Goal: Information Seeking & Learning: Learn about a topic

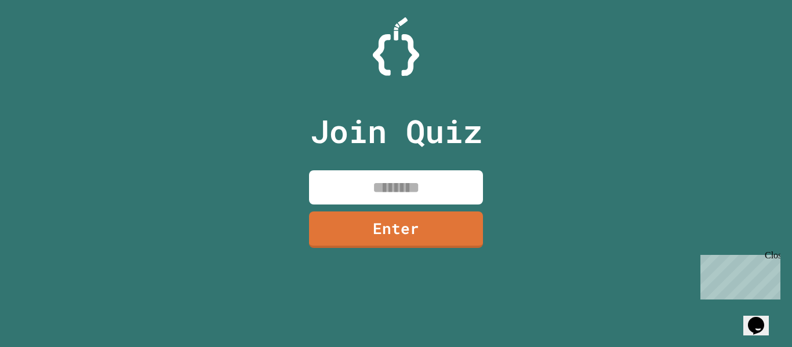
click at [442, 198] on input at bounding box center [396, 187] width 174 height 34
click at [460, 242] on link "Enter" at bounding box center [395, 228] width 169 height 38
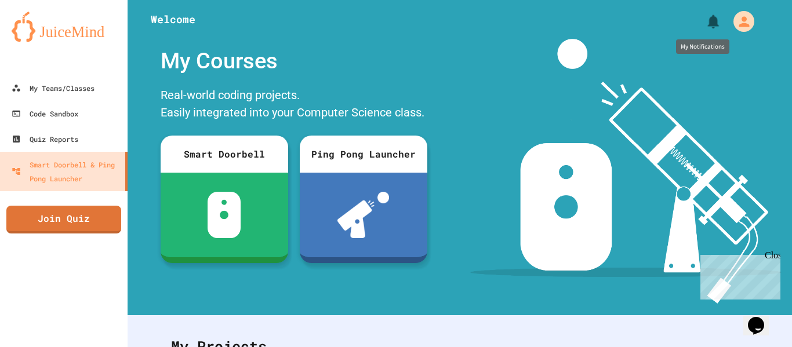
click at [709, 27] on icon "My Notifications" at bounding box center [713, 21] width 17 height 17
click at [495, 347] on div at bounding box center [396, 347] width 792 height 0
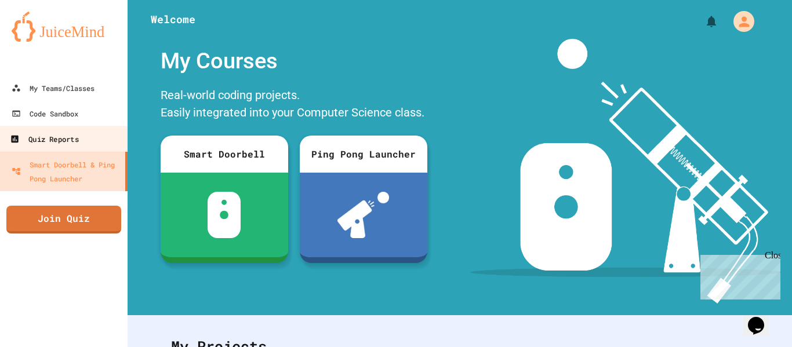
click at [89, 148] on link "Quiz Reports" at bounding box center [64, 139] width 132 height 26
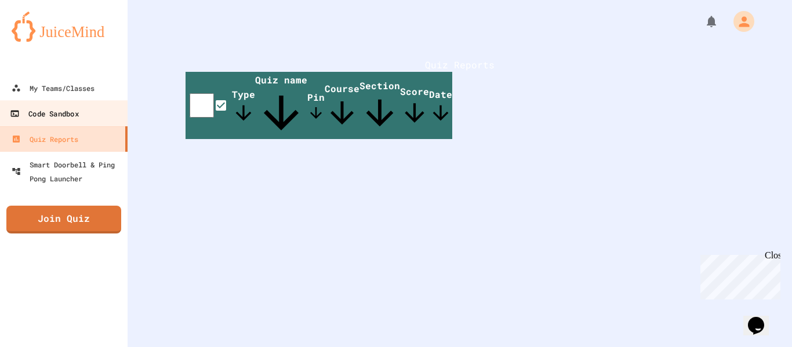
click at [68, 107] on div "Code Sandbox" at bounding box center [44, 114] width 68 height 14
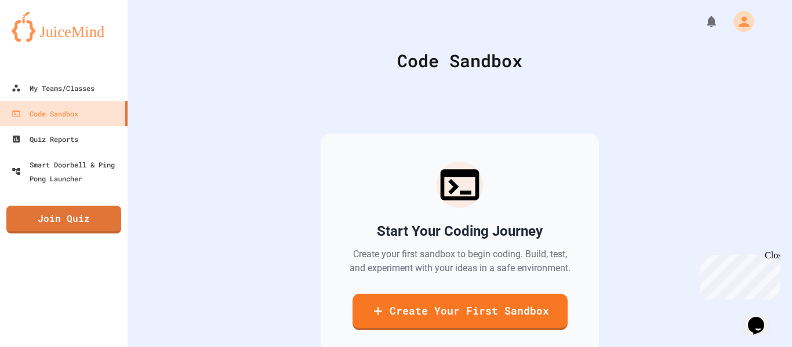
scroll to position [12, 0]
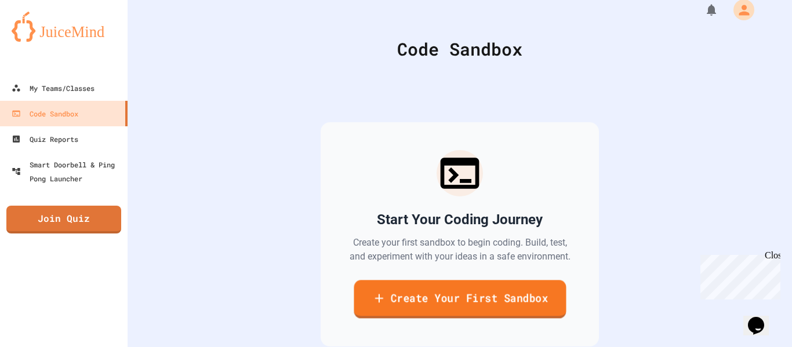
click at [415, 311] on link "Create Your First Sandbox" at bounding box center [459, 299] width 212 height 38
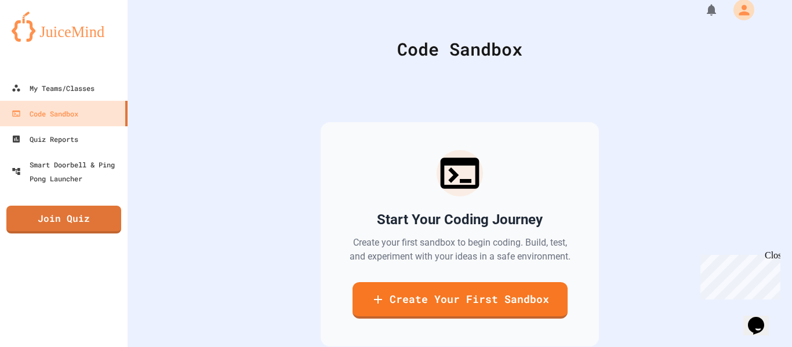
scroll to position [0, 0]
click at [85, 76] on link "My Teams/Classes" at bounding box center [64, 88] width 132 height 26
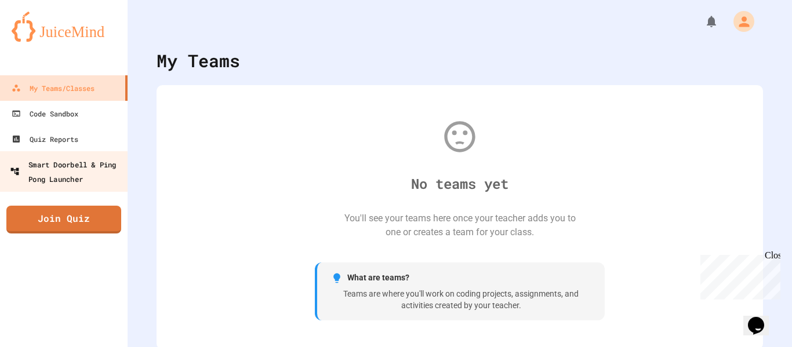
click at [86, 159] on div "Smart Doorbell & Ping Pong Launcher" at bounding box center [67, 171] width 115 height 28
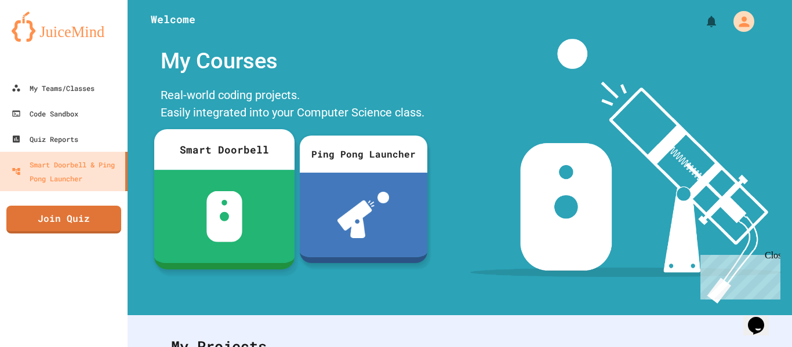
scroll to position [181, 0]
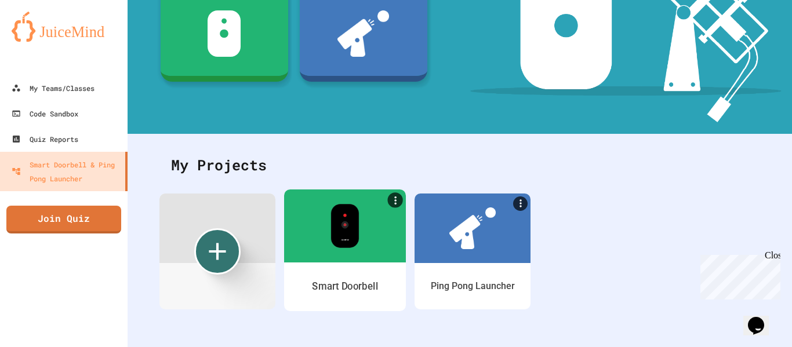
click at [340, 251] on div at bounding box center [345, 225] width 122 height 73
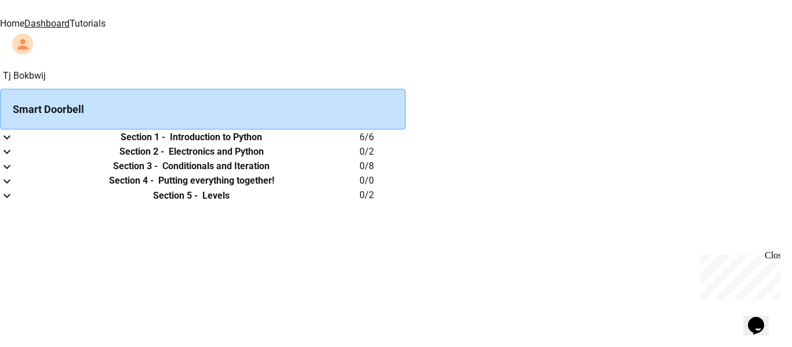
click at [105, 18] on link "Tutorials" at bounding box center [88, 23] width 36 height 11
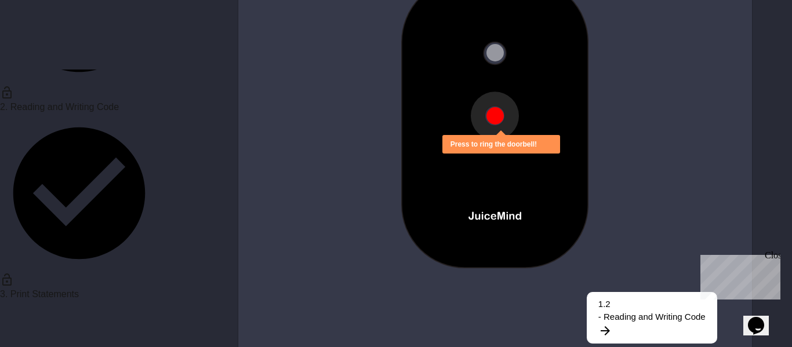
scroll to position [202, 0]
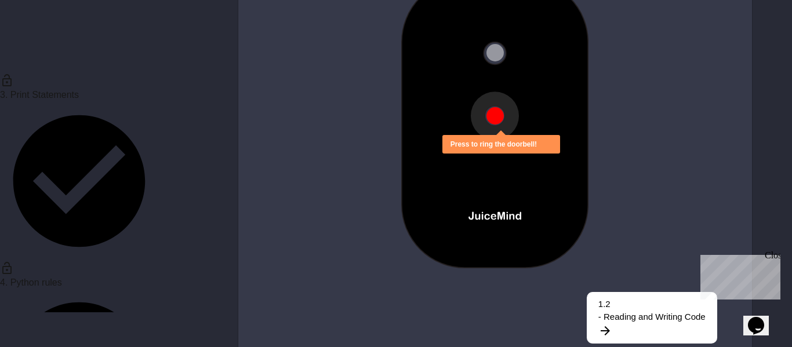
scroll to position [400, 0]
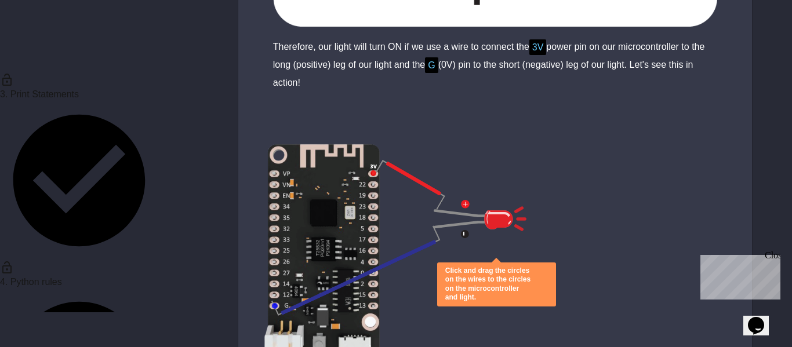
scroll to position [976, 0]
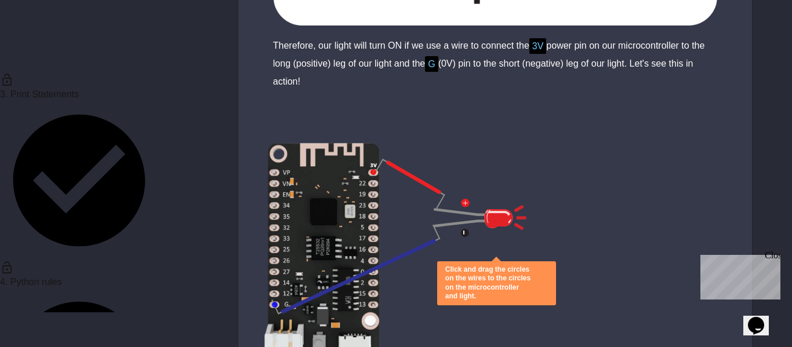
click at [533, 283] on button "close" at bounding box center [533, 283] width 0 height 0
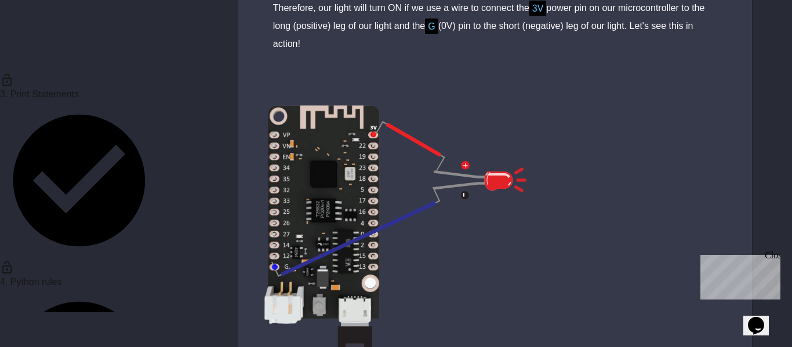
scroll to position [1015, 0]
click at [374, 267] on img at bounding box center [322, 278] width 116 height 348
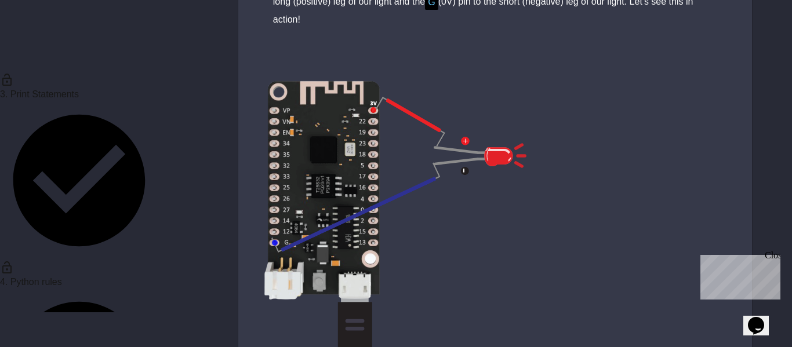
scroll to position [1037, 0]
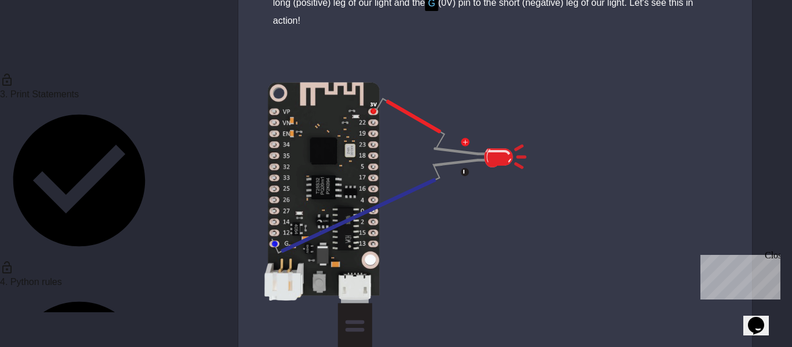
click at [373, 247] on img at bounding box center [322, 256] width 116 height 348
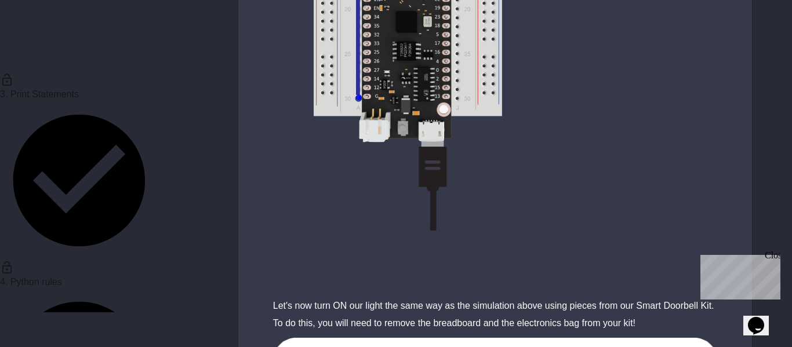
scroll to position [4066, 0]
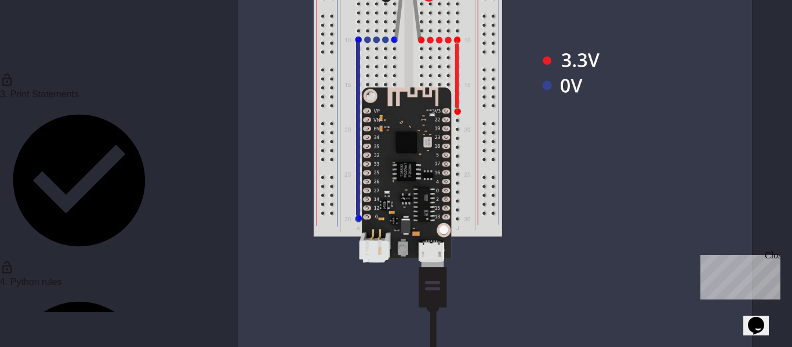
scroll to position [3923, 0]
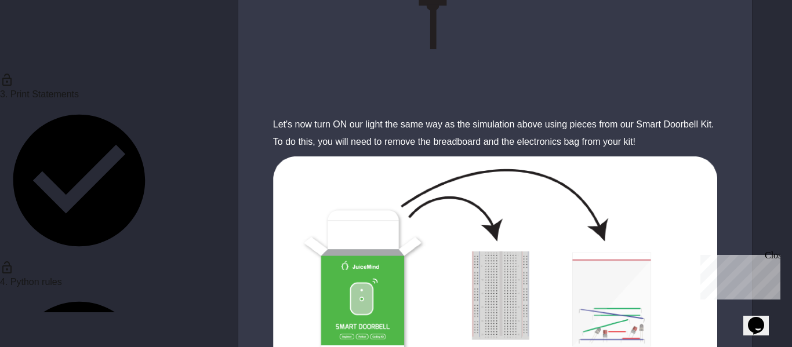
scroll to position [4241, 0]
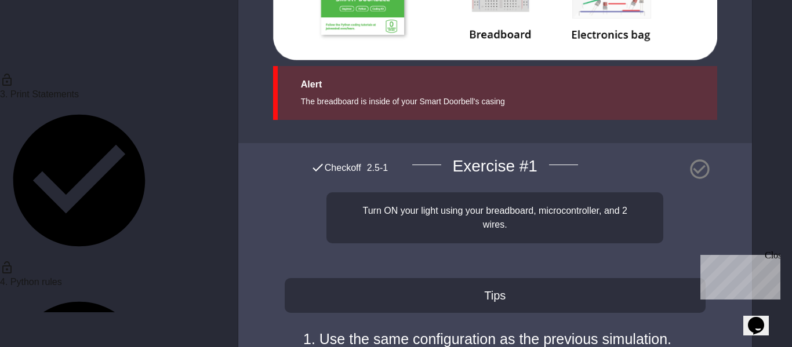
scroll to position [4622, 0]
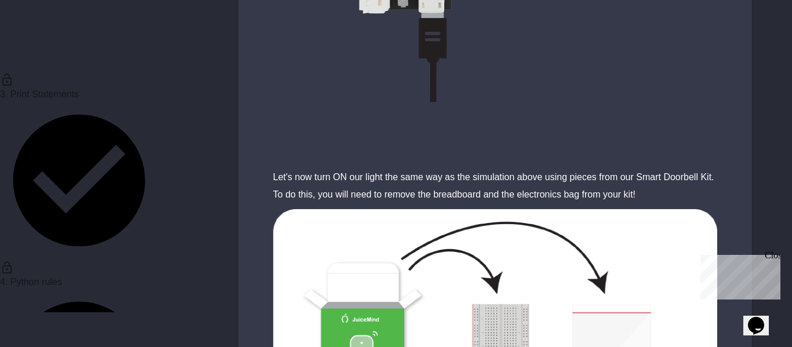
scroll to position [4187, 0]
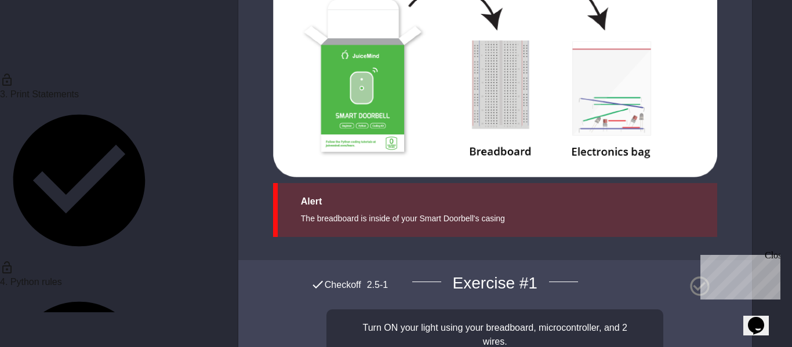
scroll to position [4622, 0]
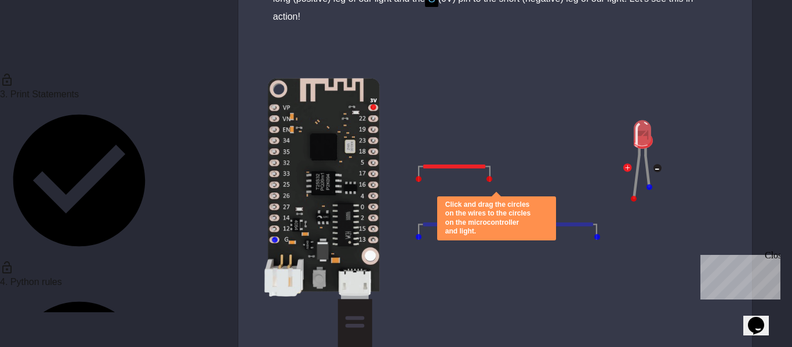
scroll to position [1040, 0]
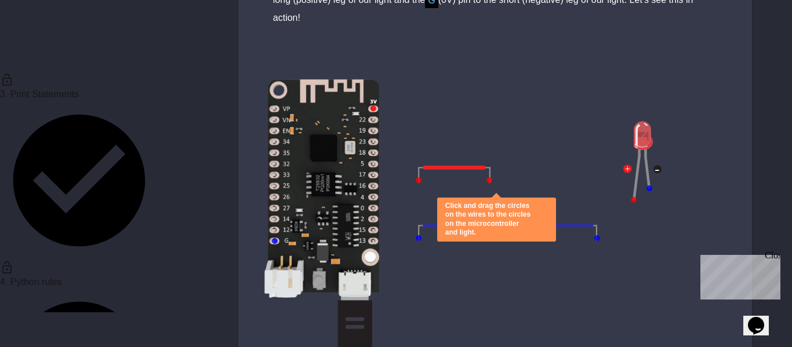
click at [420, 166] on div "Click and drag the circles on the wires to the circles on the microcontroller a…" at bounding box center [494, 224] width 513 height 348
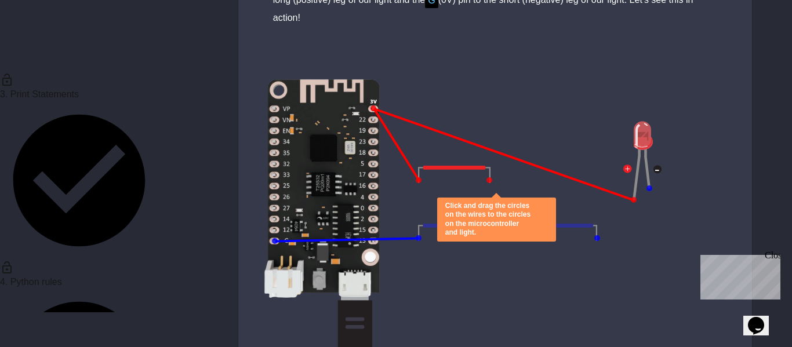
click at [373, 105] on div at bounding box center [373, 108] width 6 height 6
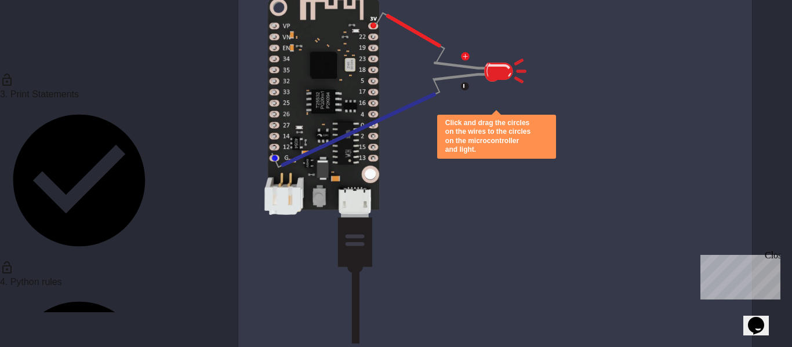
scroll to position [1026, 0]
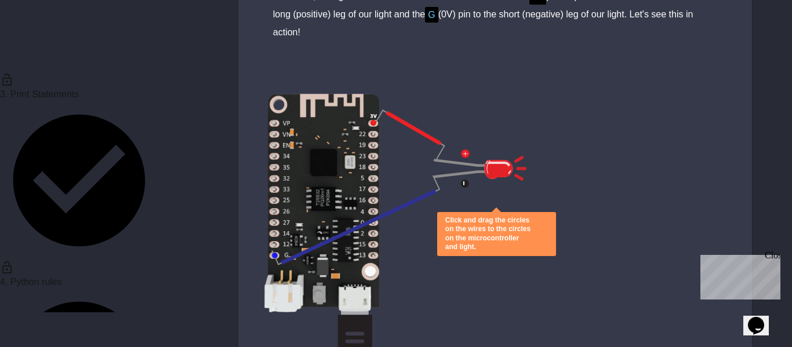
click at [533, 234] on icon "close" at bounding box center [533, 234] width 0 height 0
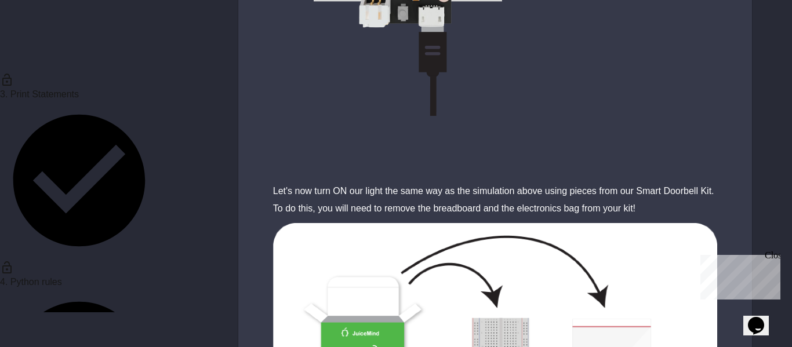
scroll to position [4175, 0]
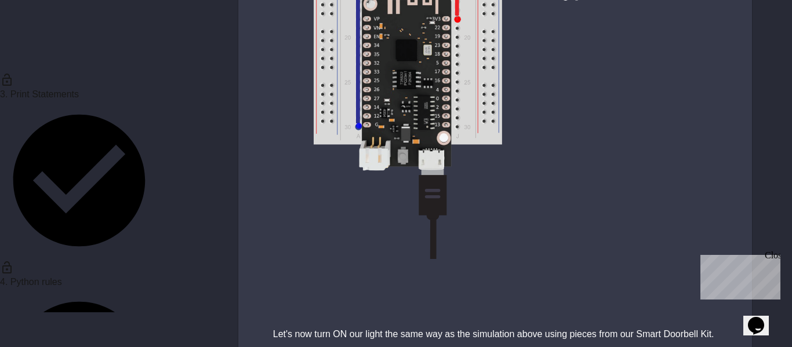
scroll to position [4026, 0]
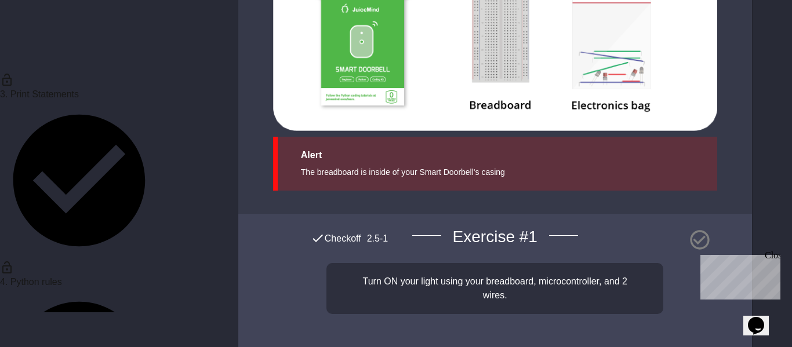
scroll to position [4622, 0]
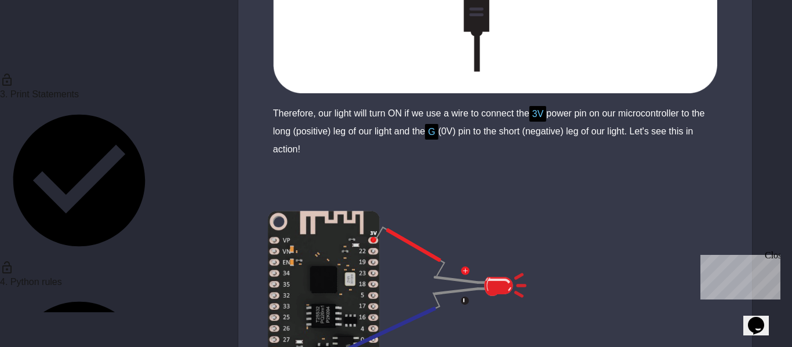
scroll to position [0, 0]
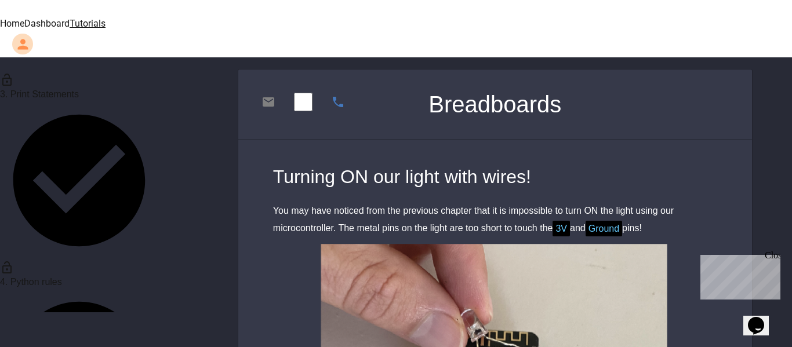
click at [265, 97] on icon at bounding box center [269, 101] width 12 height 9
click at [331, 95] on icon at bounding box center [338, 102] width 14 height 14
click at [333, 97] on icon at bounding box center [338, 102] width 10 height 10
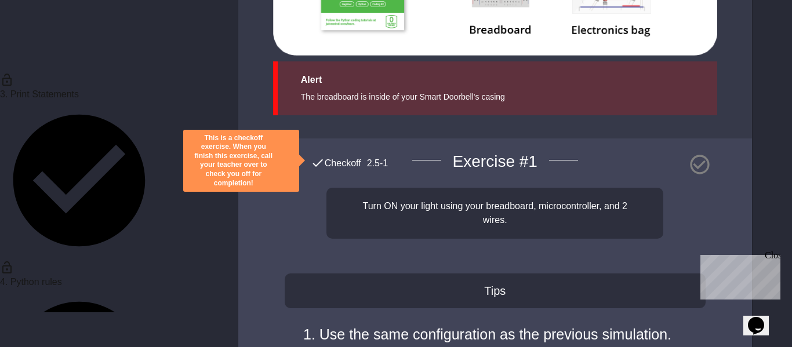
scroll to position [4572, 0]
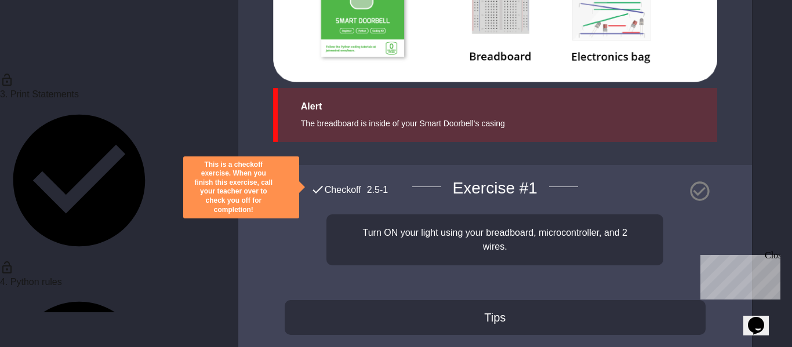
scroll to position [4550, 0]
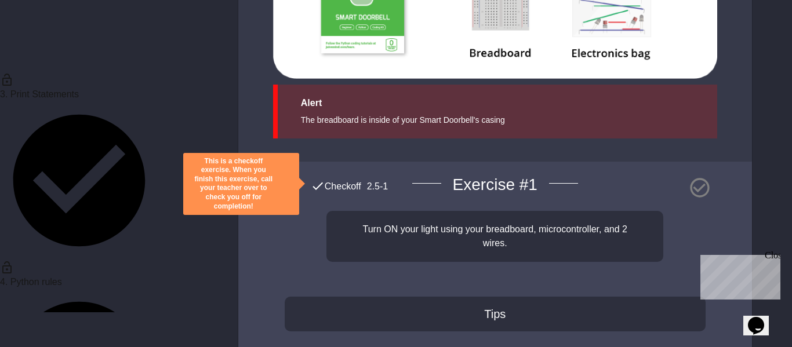
drag, startPoint x: 516, startPoint y: 175, endPoint x: 444, endPoint y: 116, distance: 92.6
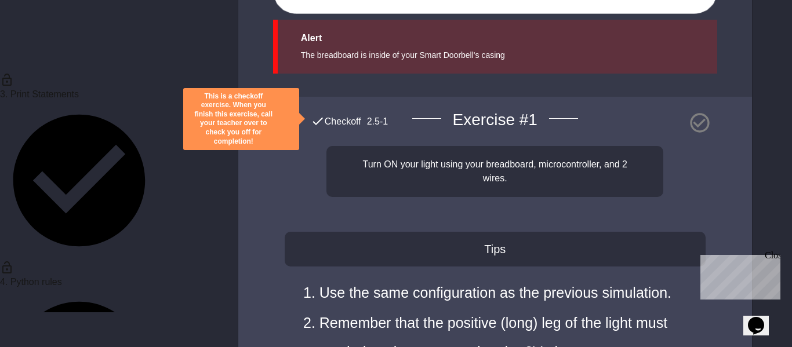
scroll to position [4618, 0]
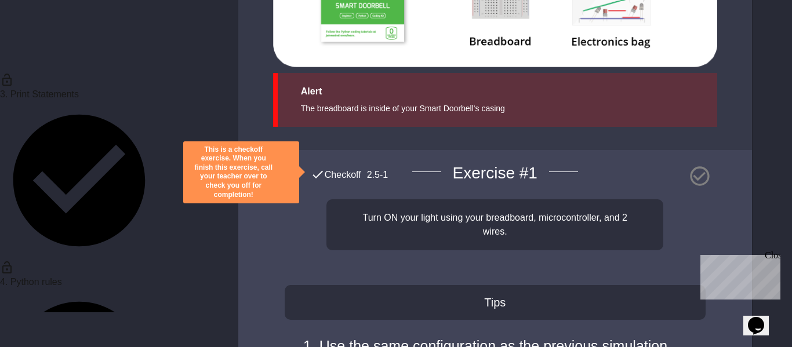
scroll to position [4557, 0]
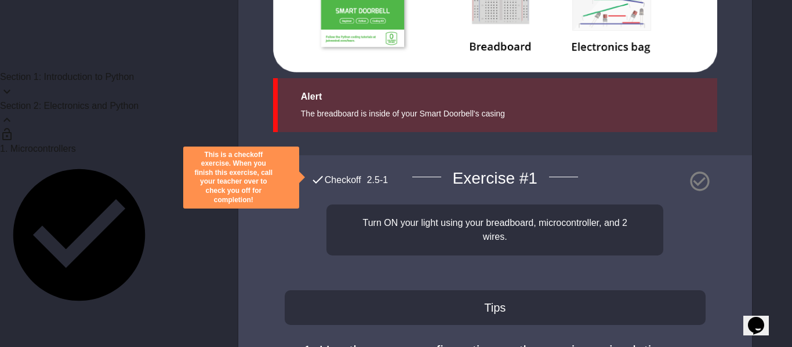
scroll to position [0, 0]
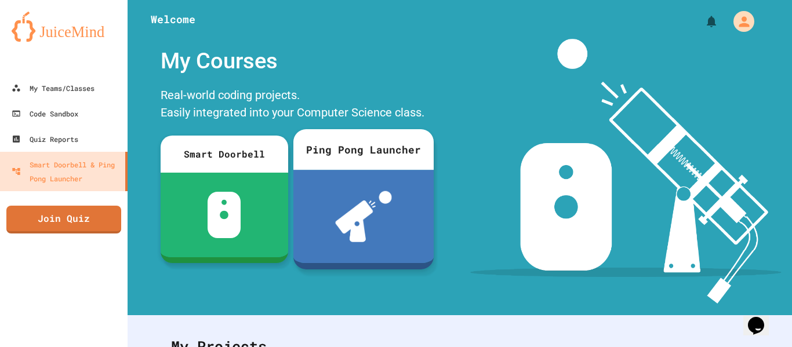
scroll to position [181, 0]
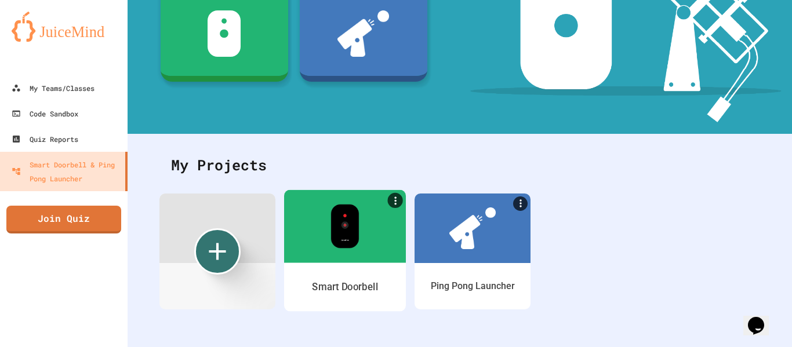
click at [366, 243] on div at bounding box center [345, 225] width 122 height 73
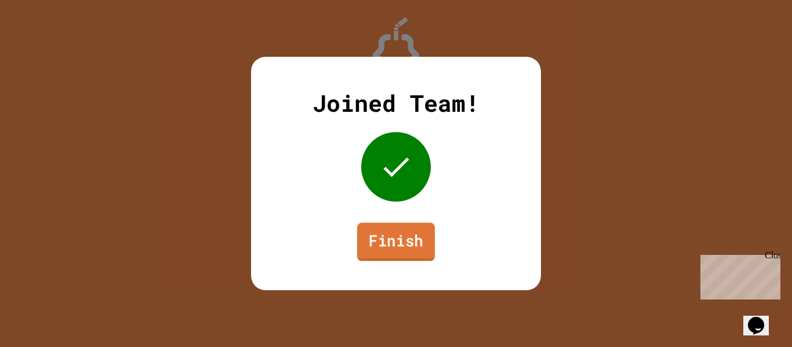
click at [398, 238] on link "Finish" at bounding box center [396, 242] width 78 height 38
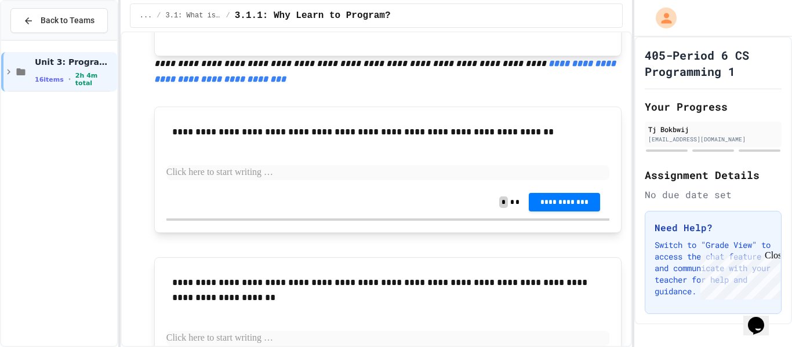
scroll to position [545, 0]
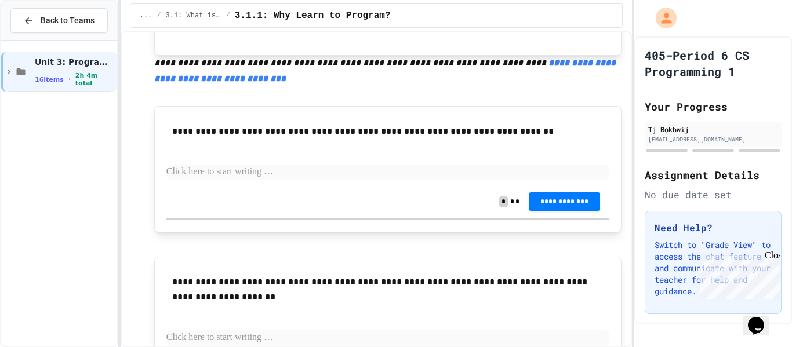
click at [372, 169] on p at bounding box center [387, 172] width 443 height 15
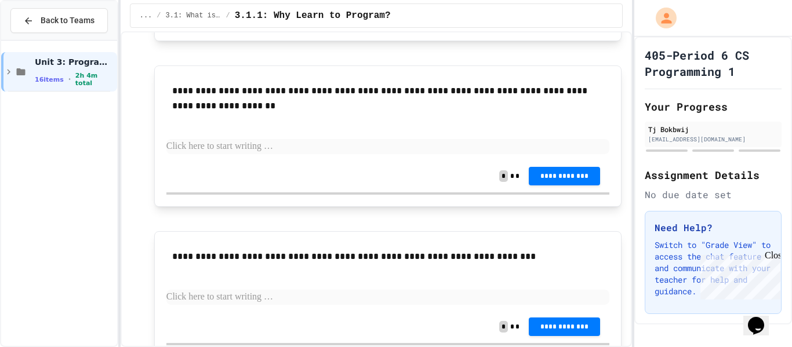
scroll to position [789, 0]
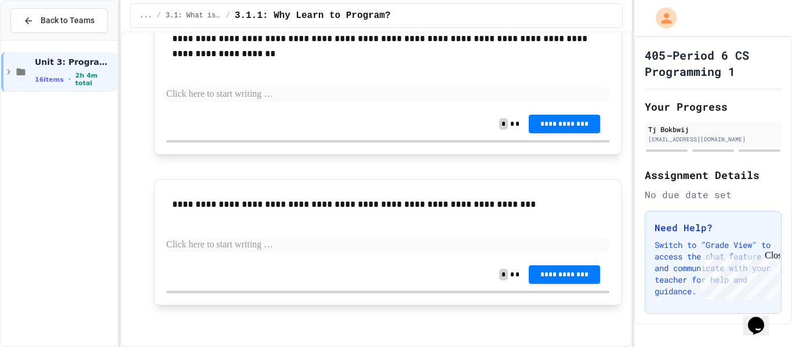
click at [770, 258] on div "Close" at bounding box center [771, 257] width 14 height 14
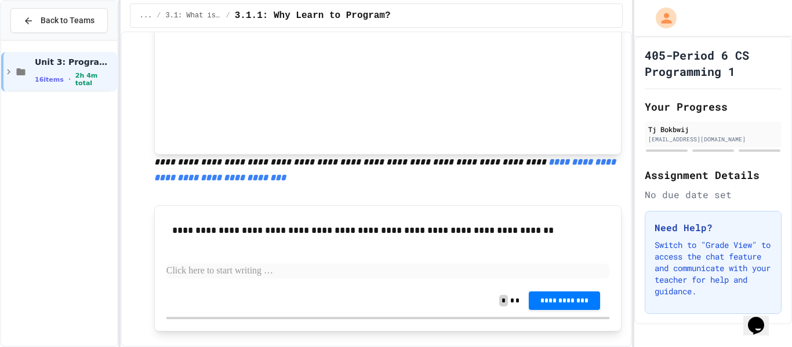
scroll to position [440, 0]
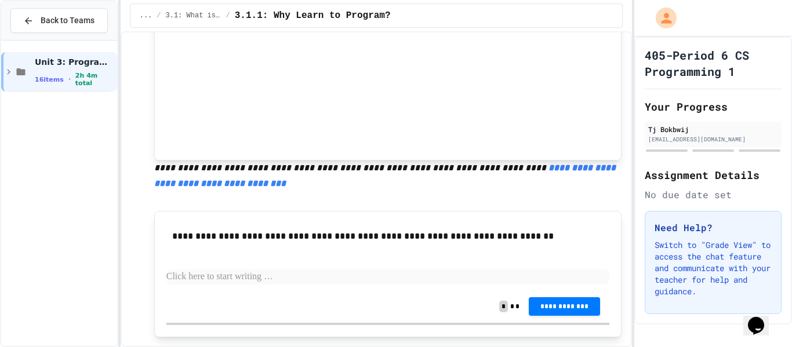
drag, startPoint x: 170, startPoint y: 233, endPoint x: 501, endPoint y: 231, distance: 330.9
click at [501, 231] on div "**********" at bounding box center [387, 236] width 443 height 27
click at [501, 231] on p "**********" at bounding box center [388, 236] width 432 height 15
click at [486, 236] on p "**********" at bounding box center [388, 236] width 432 height 15
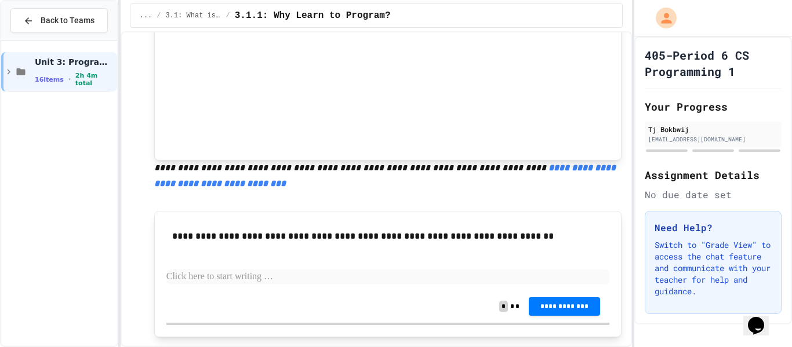
click at [486, 236] on p "**********" at bounding box center [388, 236] width 432 height 15
click at [486, 236] on span "**********" at bounding box center [362, 236] width 381 height 9
click at [487, 236] on span "**********" at bounding box center [362, 236] width 381 height 9
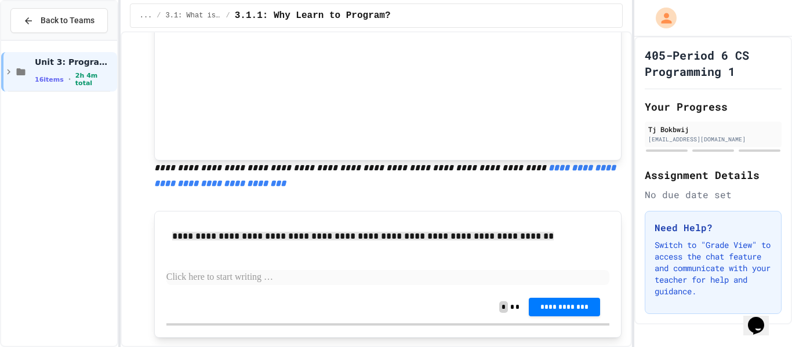
click at [557, 259] on div "**********" at bounding box center [387, 257] width 443 height 68
drag, startPoint x: 521, startPoint y: 236, endPoint x: 169, endPoint y: 236, distance: 351.7
click at [169, 236] on div "**********" at bounding box center [387, 236] width 443 height 27
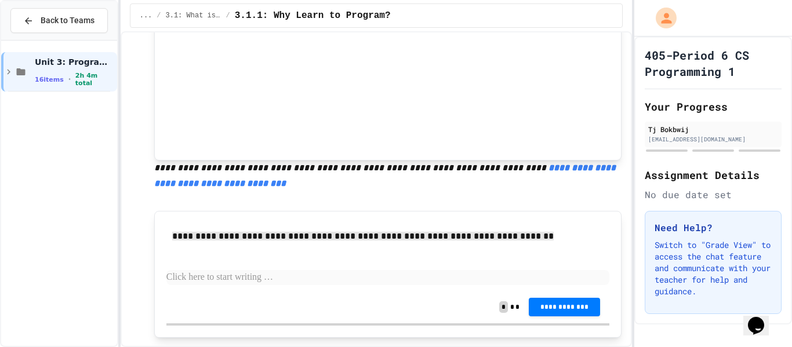
click at [552, 206] on p at bounding box center [388, 198] width 468 height 15
click at [552, 307] on span "**********" at bounding box center [564, 305] width 53 height 9
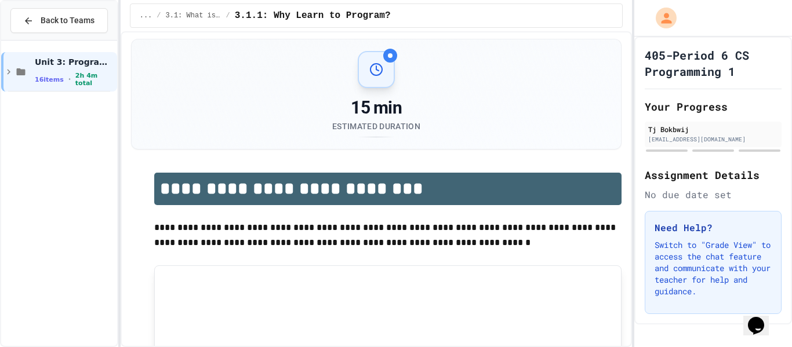
scroll to position [0, 0]
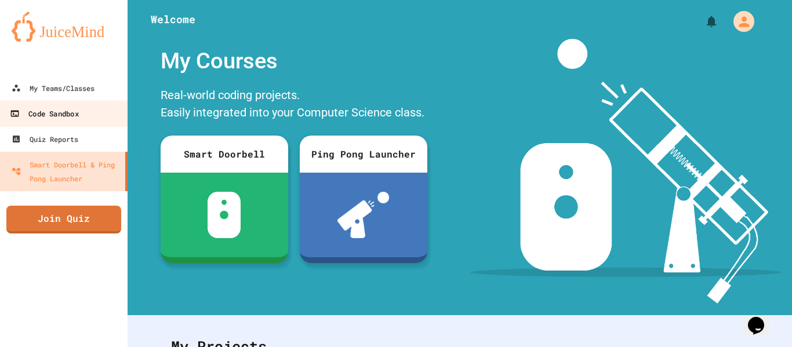
click at [70, 112] on div "Code Sandbox" at bounding box center [44, 114] width 68 height 14
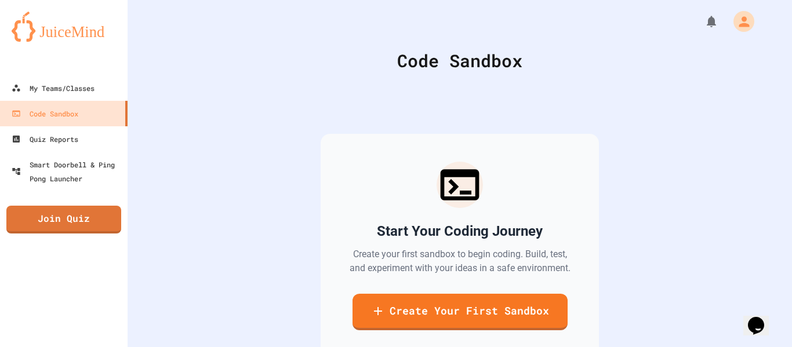
scroll to position [76, 0]
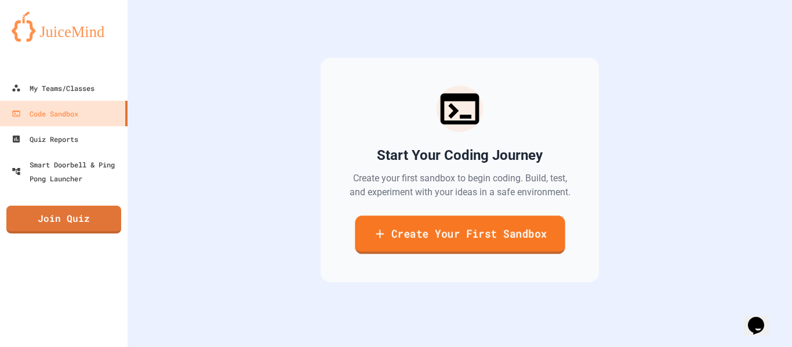
click at [438, 226] on link "Create Your First Sandbox" at bounding box center [460, 235] width 210 height 38
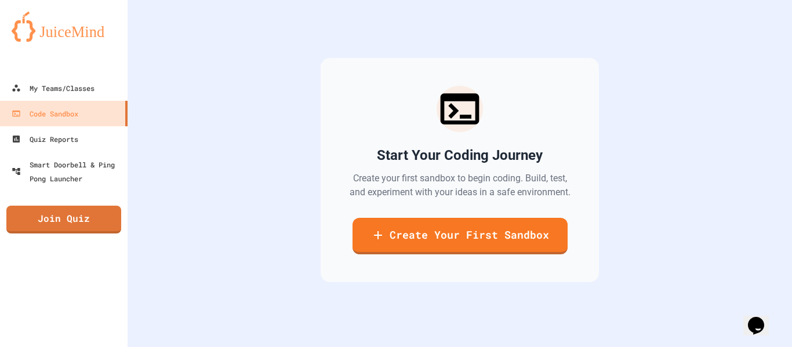
scroll to position [194, 0]
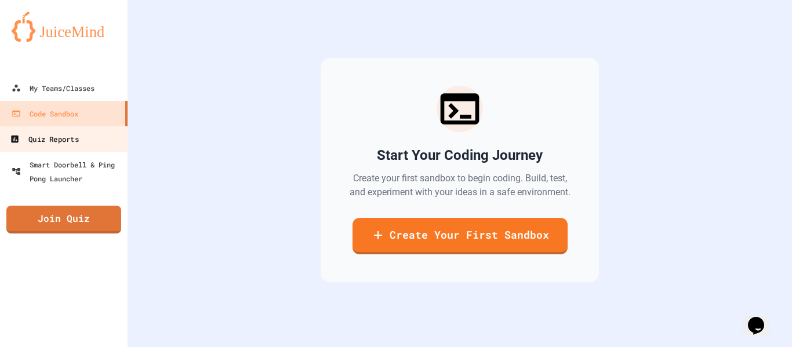
click at [31, 150] on link "Quiz Reports" at bounding box center [64, 139] width 132 height 26
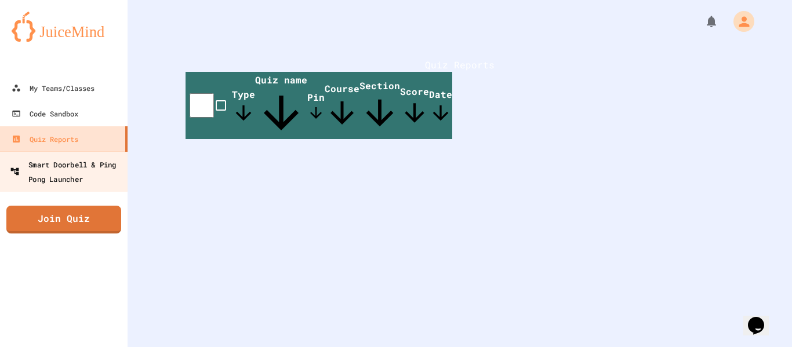
click at [63, 156] on link "Smart Doorbell & Ping Pong Launcher" at bounding box center [64, 171] width 132 height 41
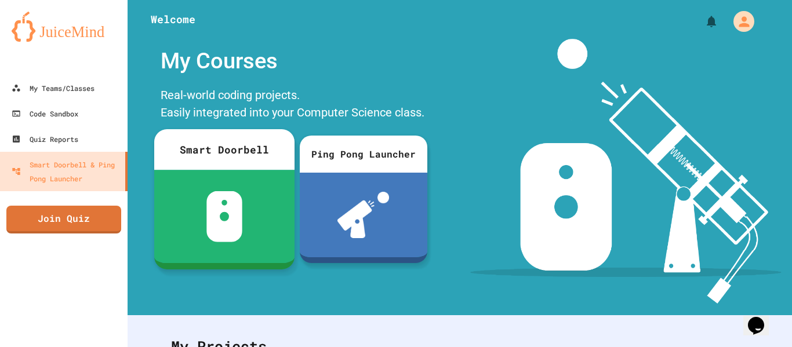
click at [251, 183] on div at bounding box center [224, 216] width 140 height 93
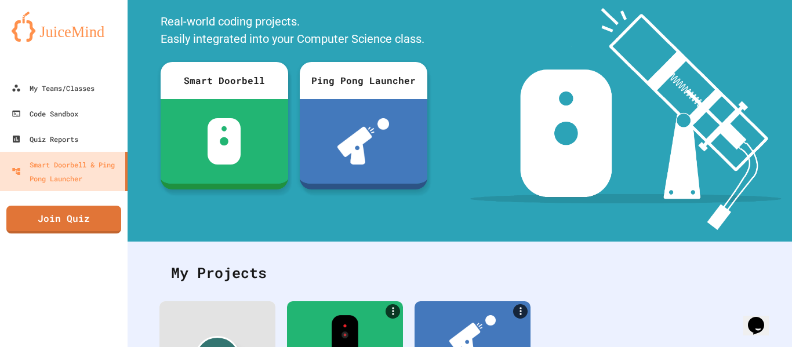
scroll to position [181, 0]
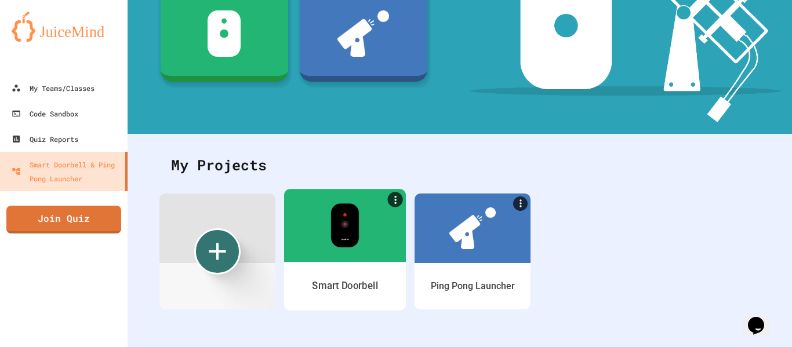
click at [348, 220] on img at bounding box center [344, 225] width 28 height 44
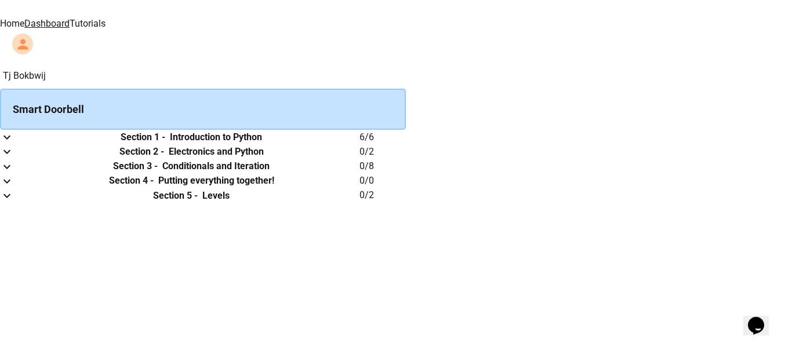
scroll to position [22, 0]
click at [264, 159] on h6 "Electronics and Python" at bounding box center [216, 152] width 95 height 14
click at [165, 130] on h6 "Section 1 -" at bounding box center [143, 137] width 45 height 14
